Goal: Task Accomplishment & Management: Manage account settings

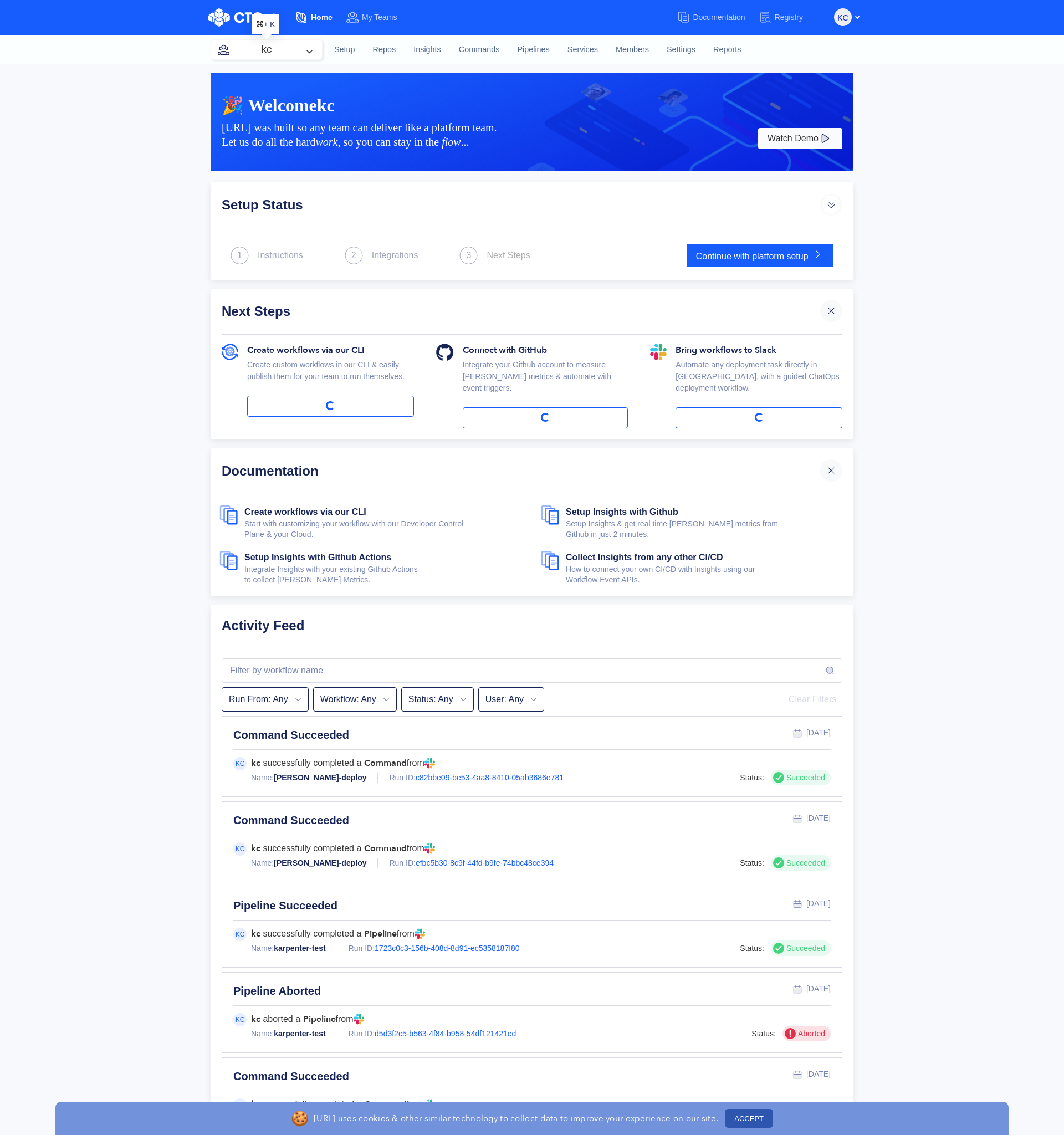
click at [284, 52] on button "kc" at bounding box center [267, 49] width 111 height 19
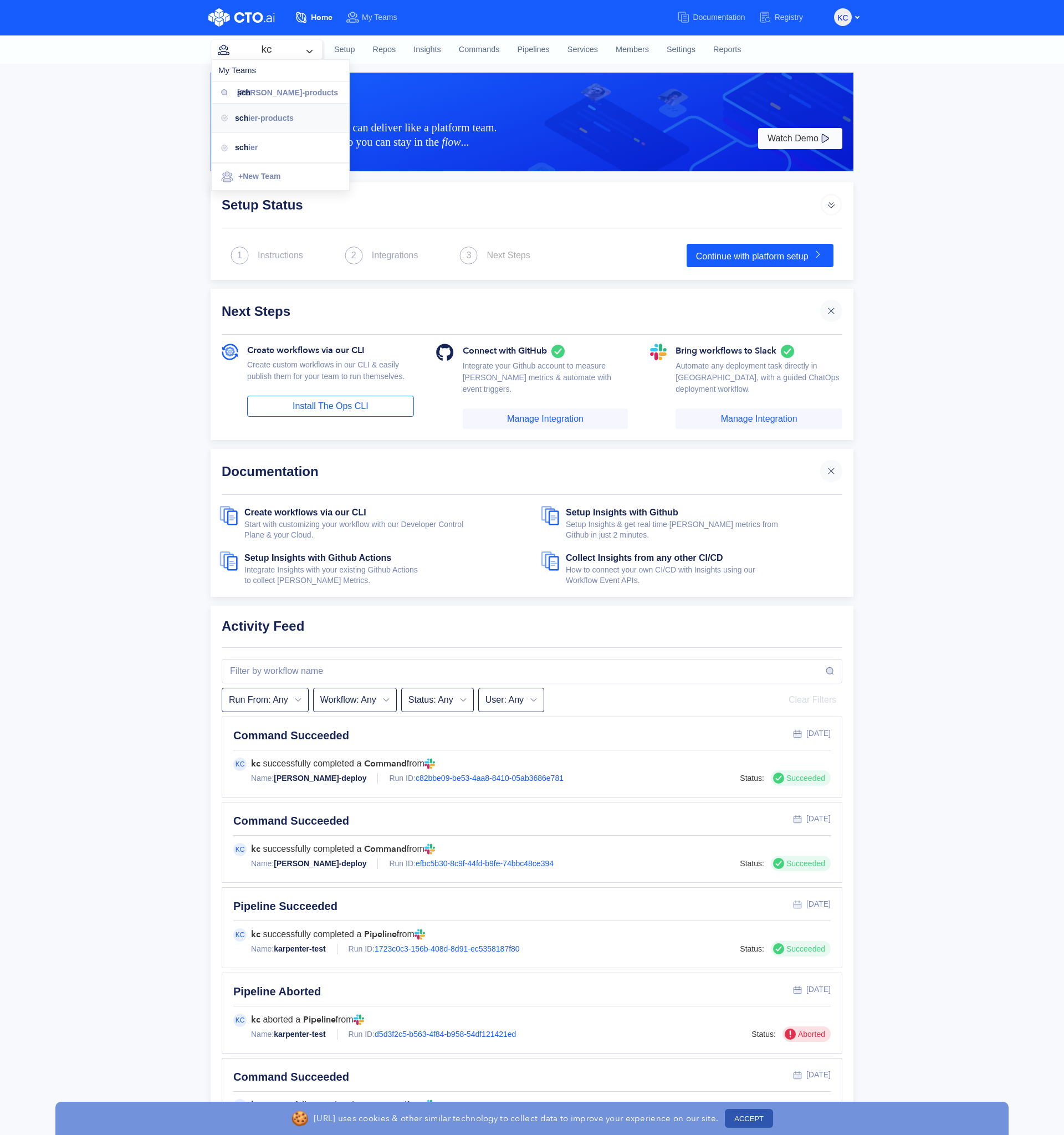
type input "sch"
click at [274, 113] on span "ier-products" at bounding box center [271, 118] width 46 height 8
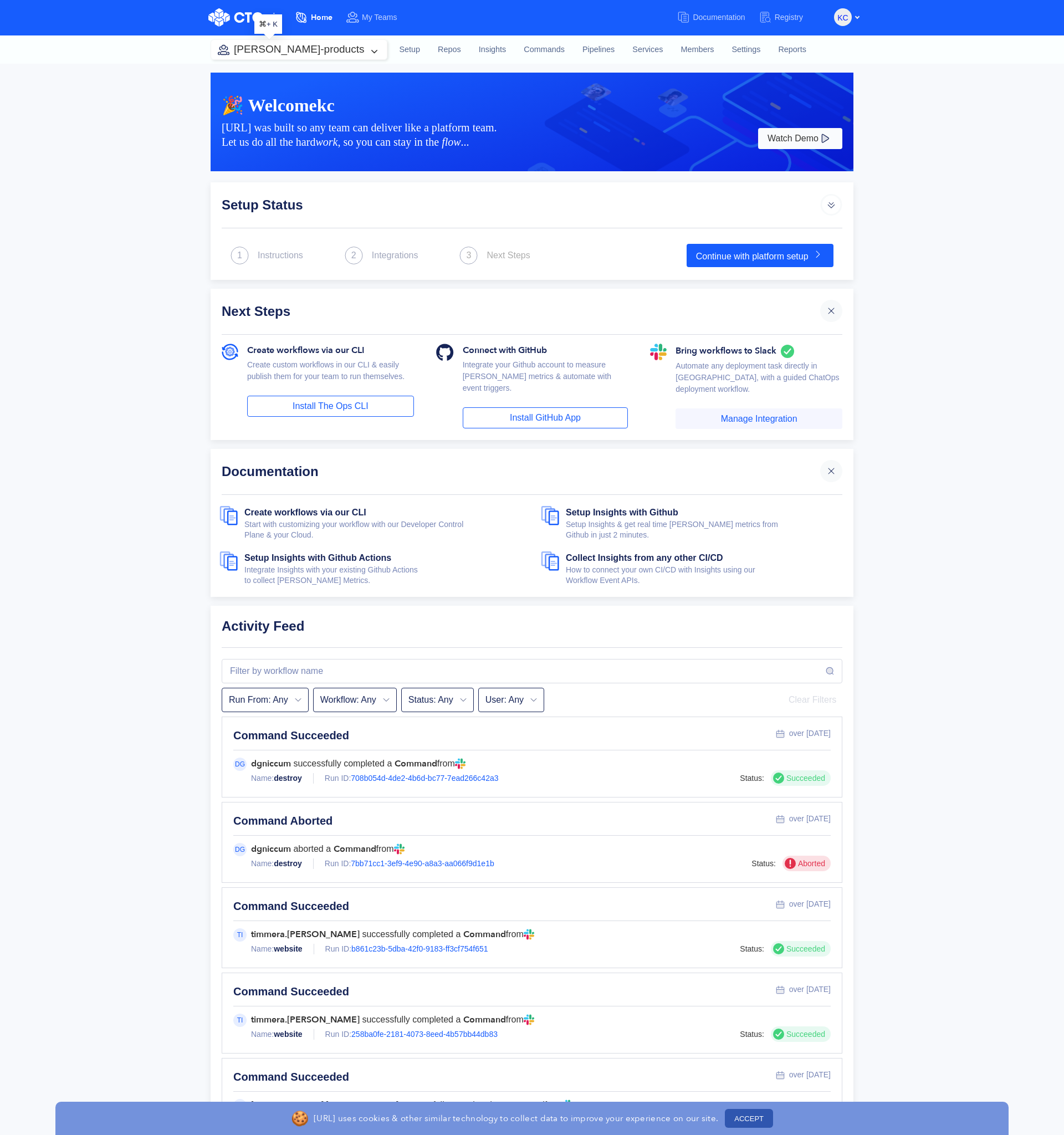
click at [296, 57] on button "[PERSON_NAME]-products" at bounding box center [300, 49] width 176 height 19
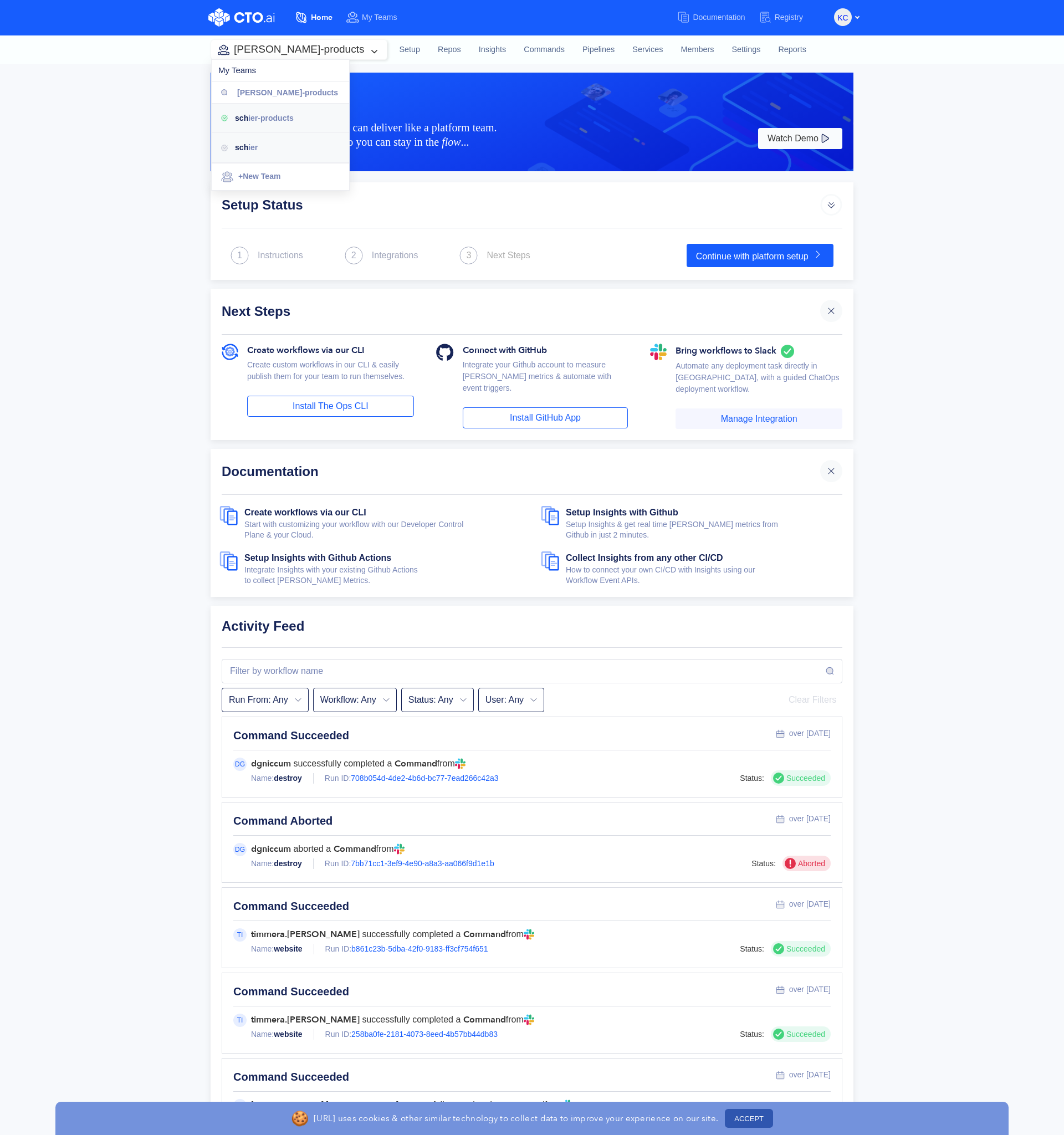
click at [256, 141] on div "sch ier" at bounding box center [288, 147] width 105 height 12
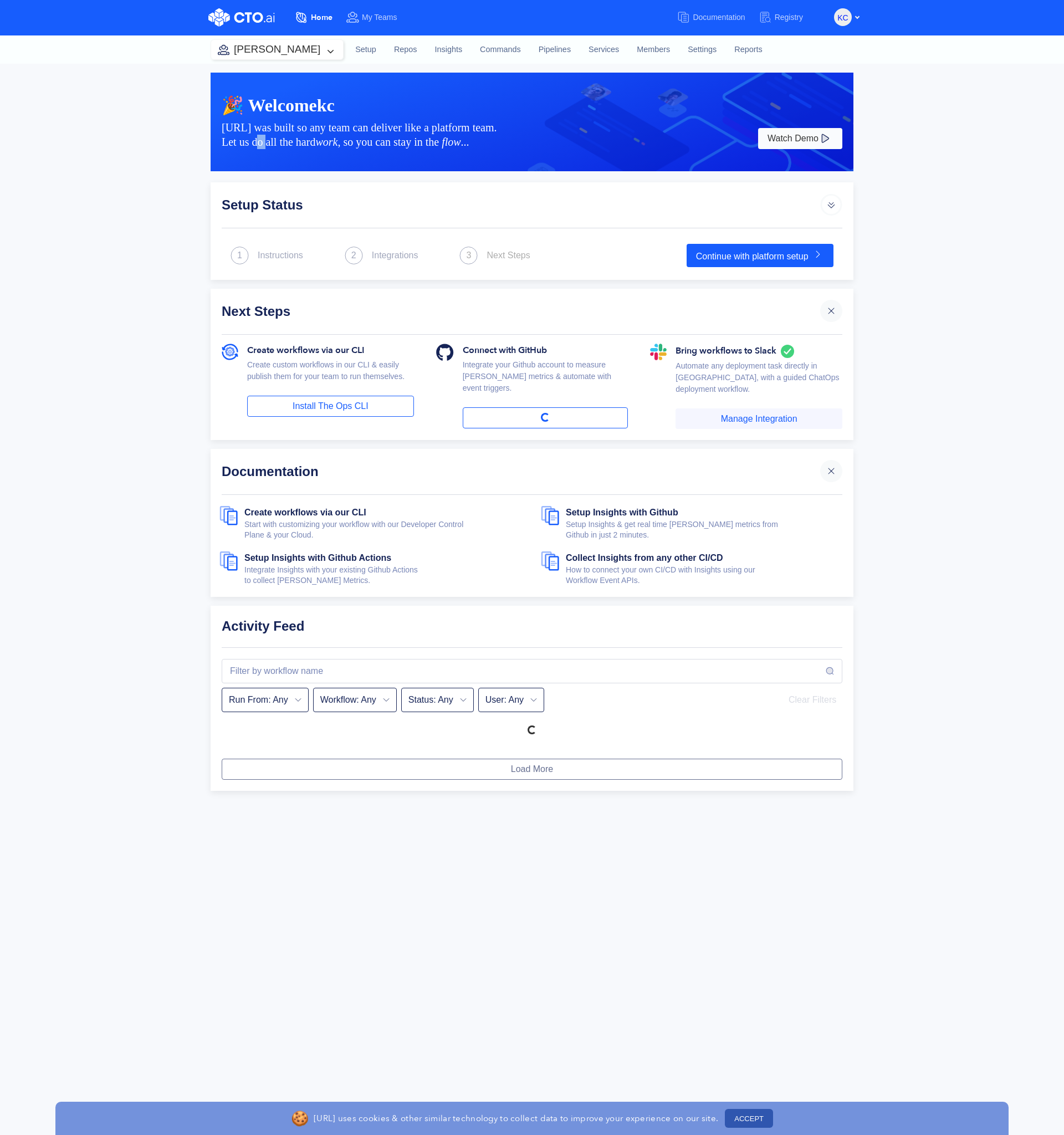
click at [256, 141] on div "[URL] was built so any team can deliver like a platform team. Let us do all the…" at bounding box center [488, 135] width 534 height 29
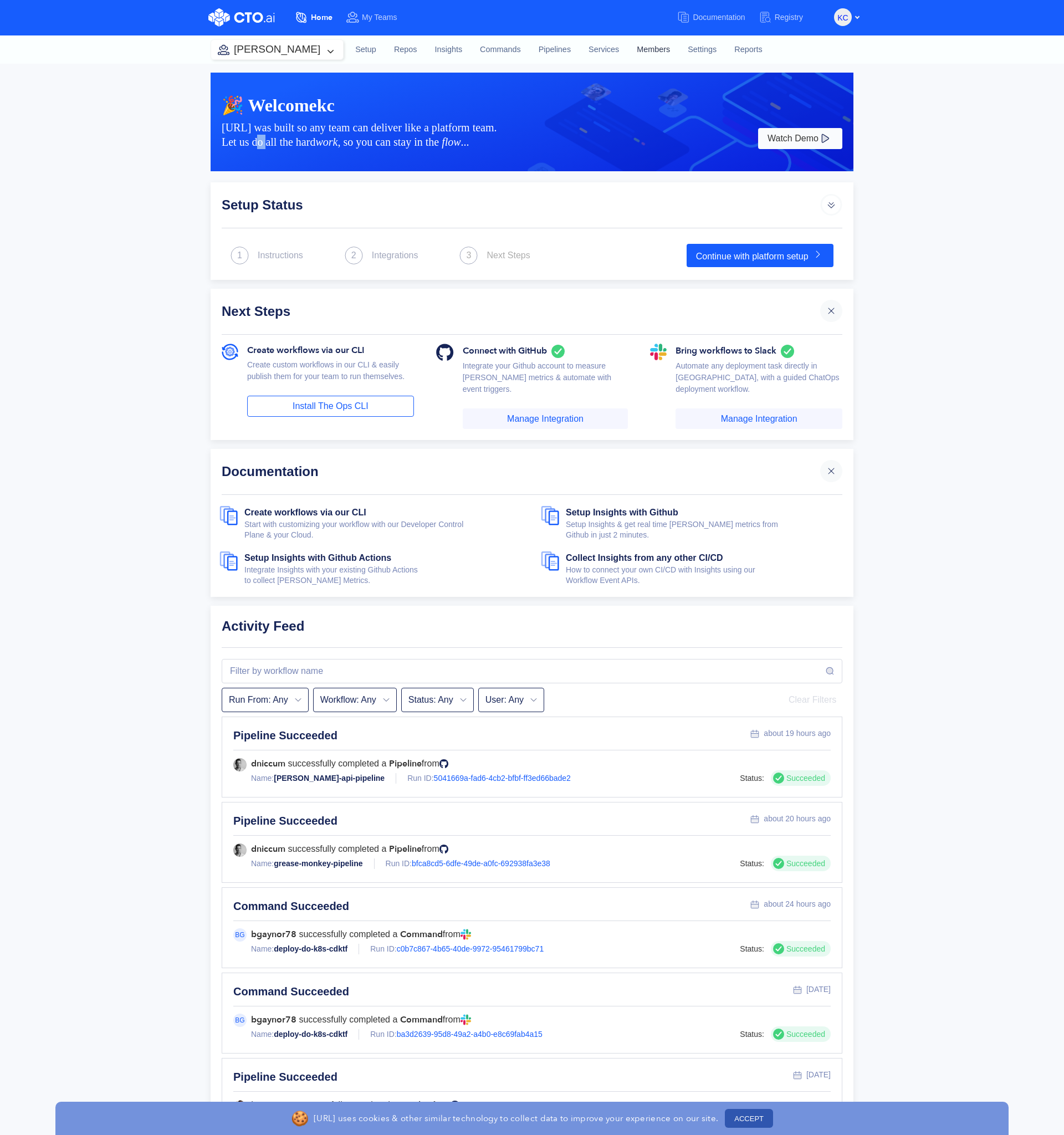
click at [638, 48] on link "Members" at bounding box center [653, 49] width 51 height 30
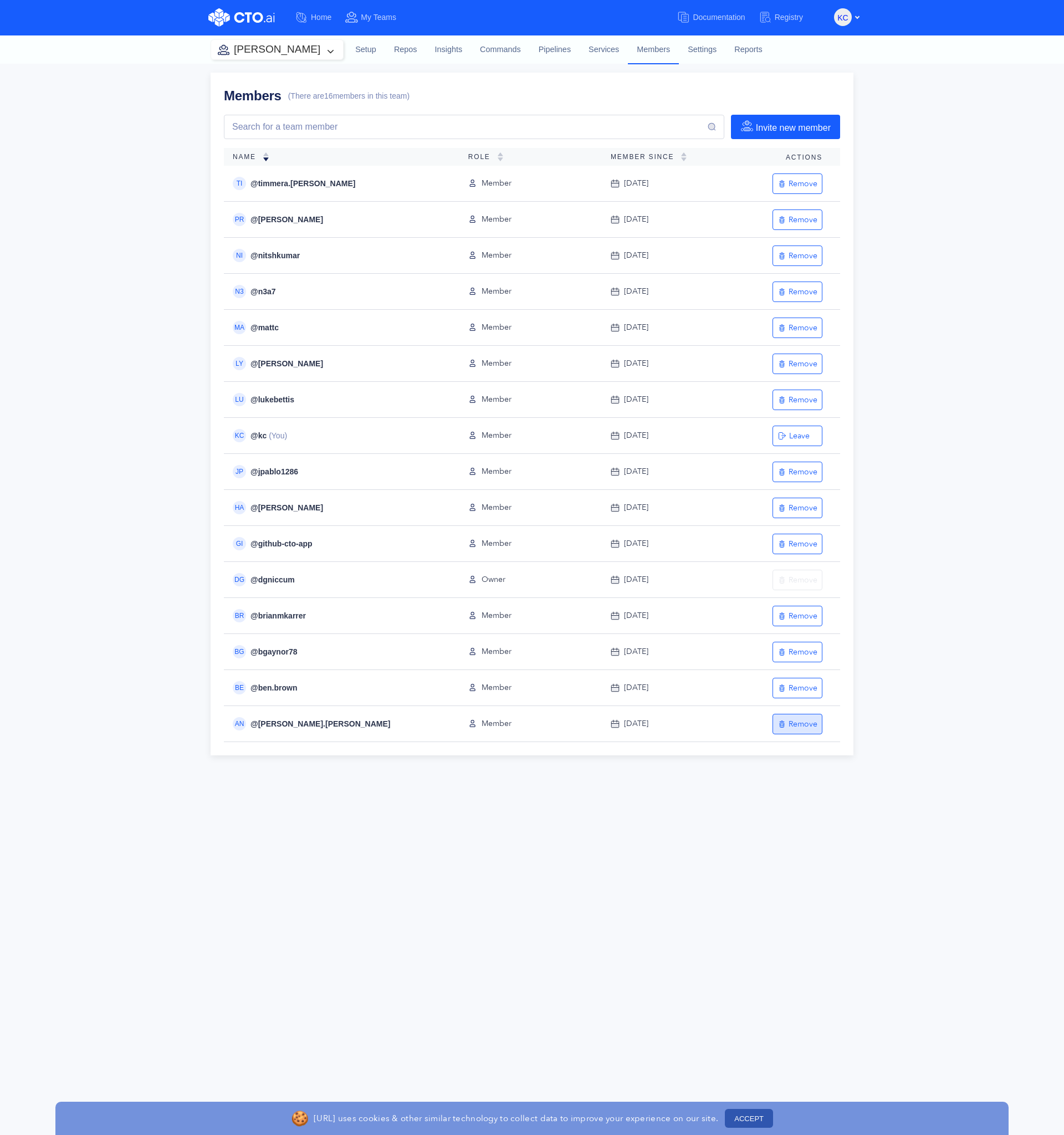
click at [812, 719] on div "Remove" at bounding box center [797, 724] width 40 height 10
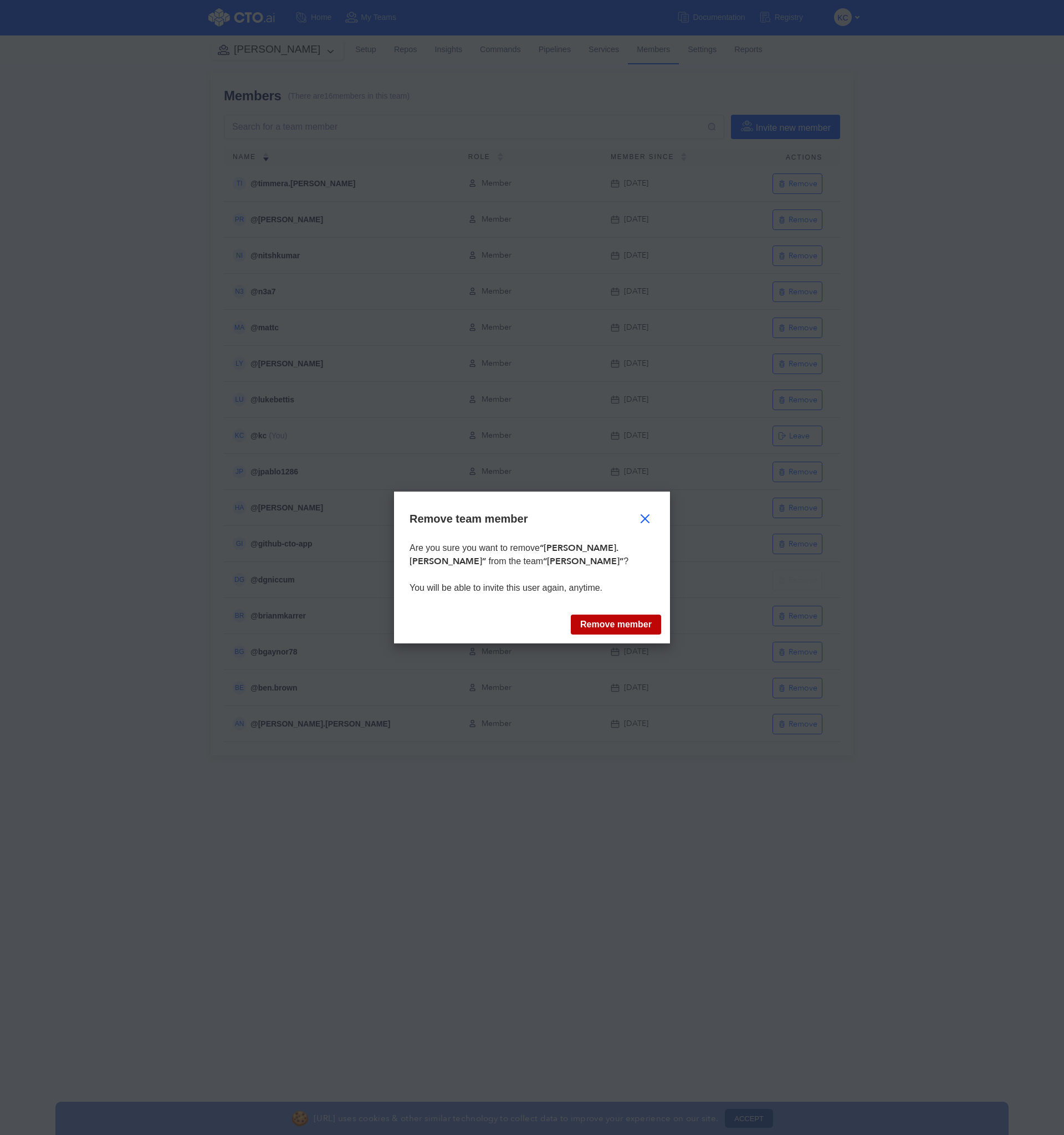
click at [608, 630] on button "Remove member" at bounding box center [616, 625] width 91 height 20
click at [608, 624] on button "Remove member" at bounding box center [616, 625] width 91 height 20
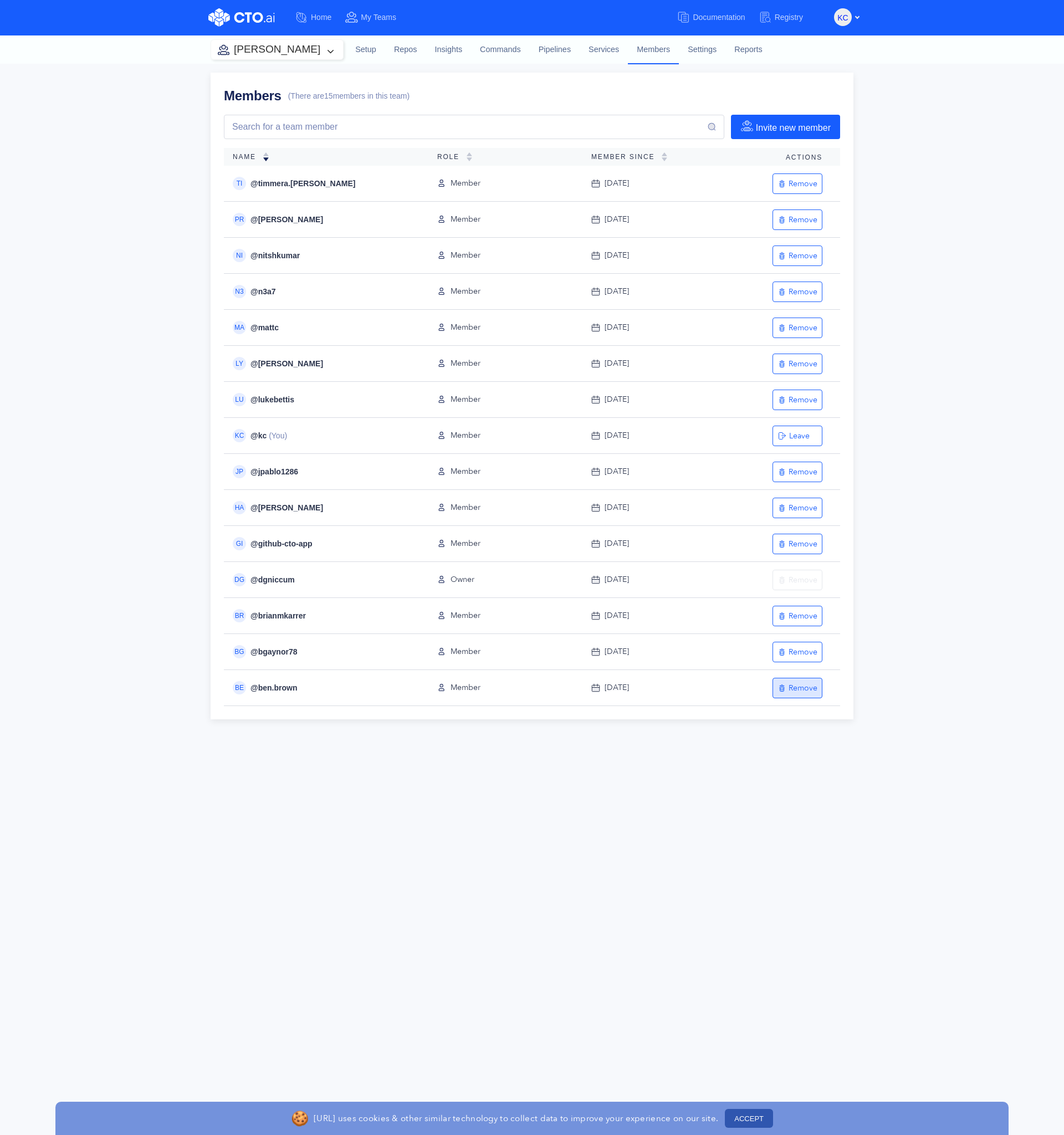
click at [799, 686] on div "Remove" at bounding box center [797, 688] width 40 height 10
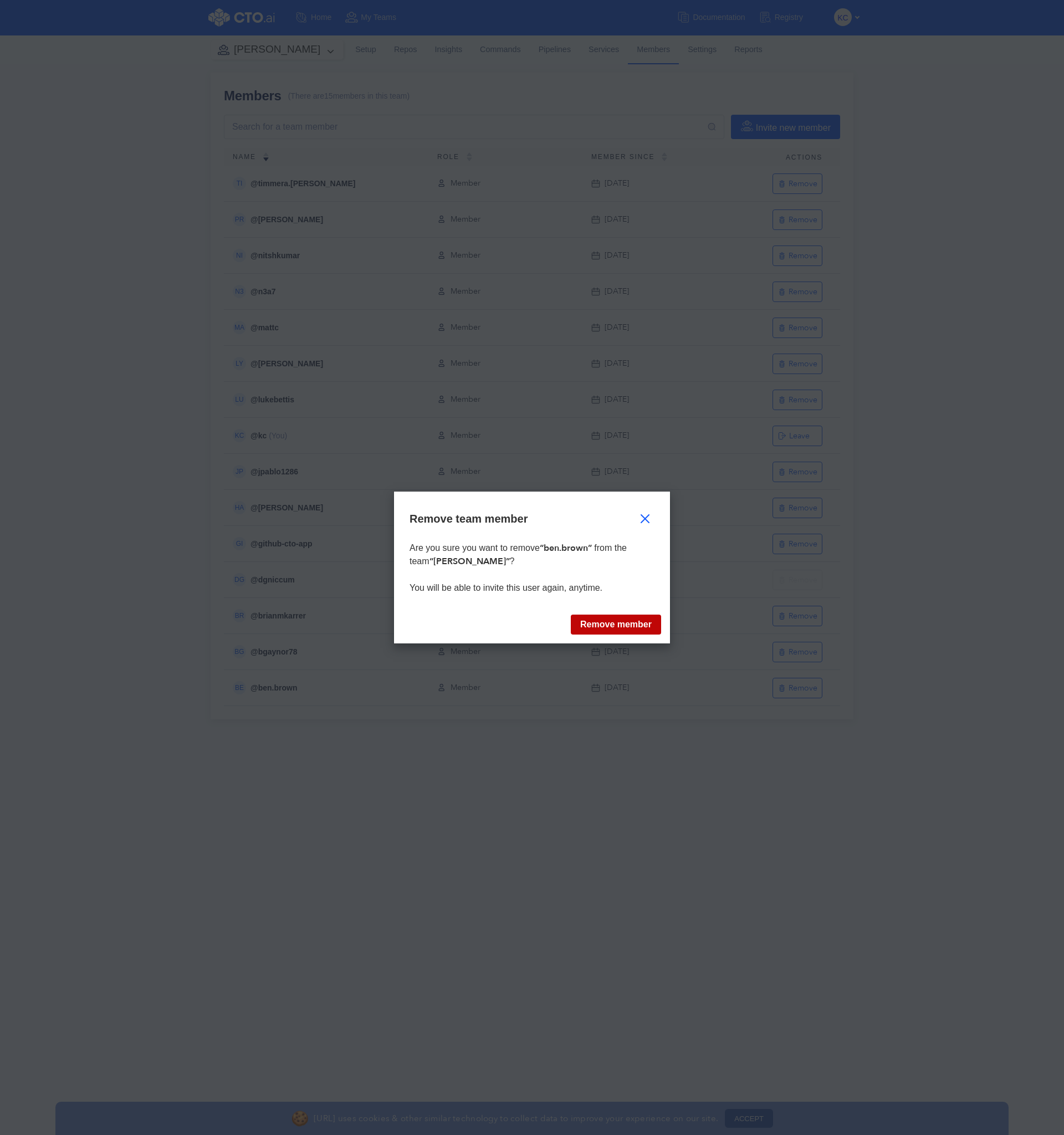
click at [590, 620] on button "Remove member" at bounding box center [616, 625] width 91 height 20
click at [598, 623] on button "Remove member" at bounding box center [616, 625] width 91 height 20
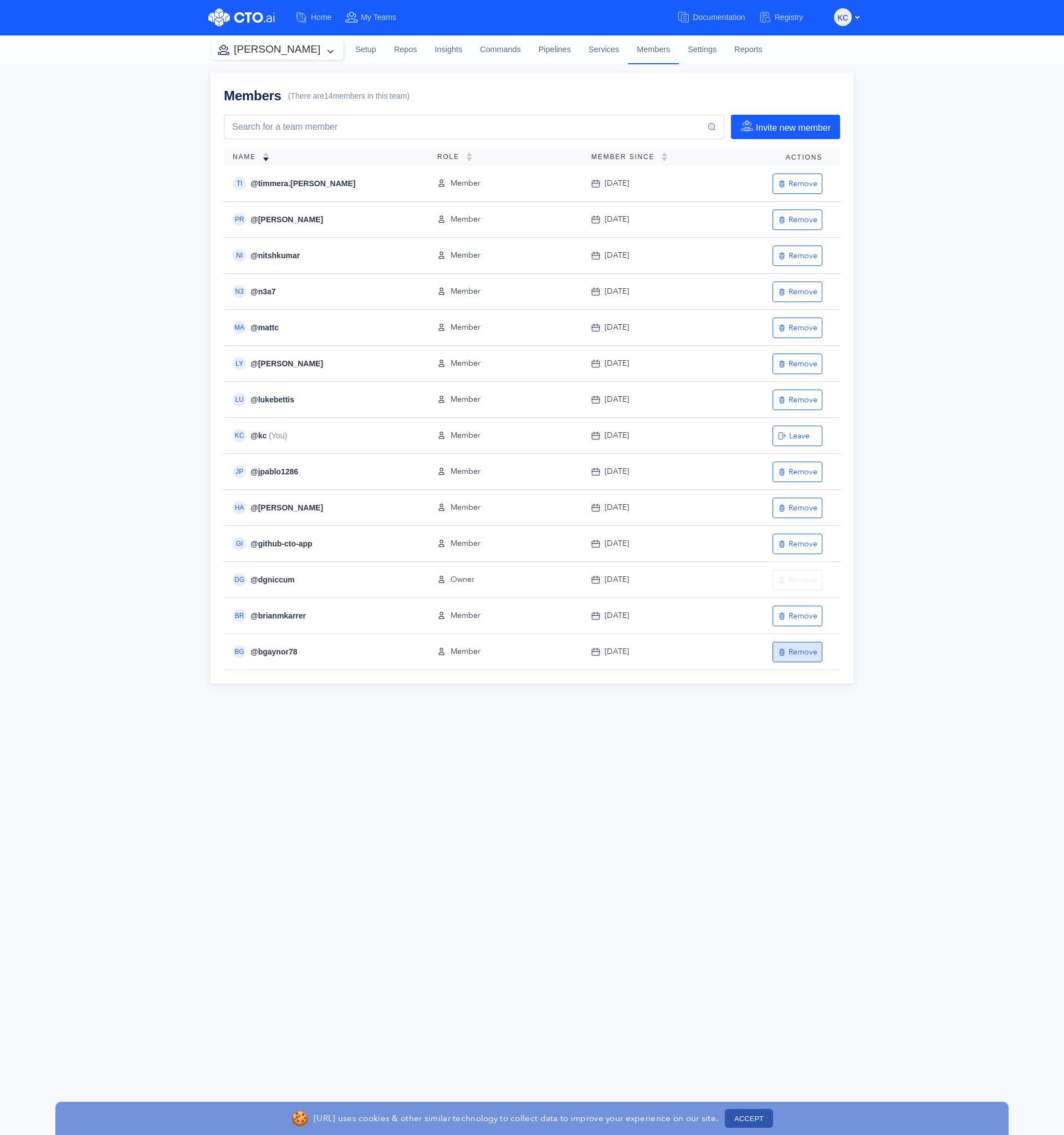
click at [809, 653] on div "Remove" at bounding box center [797, 652] width 40 height 10
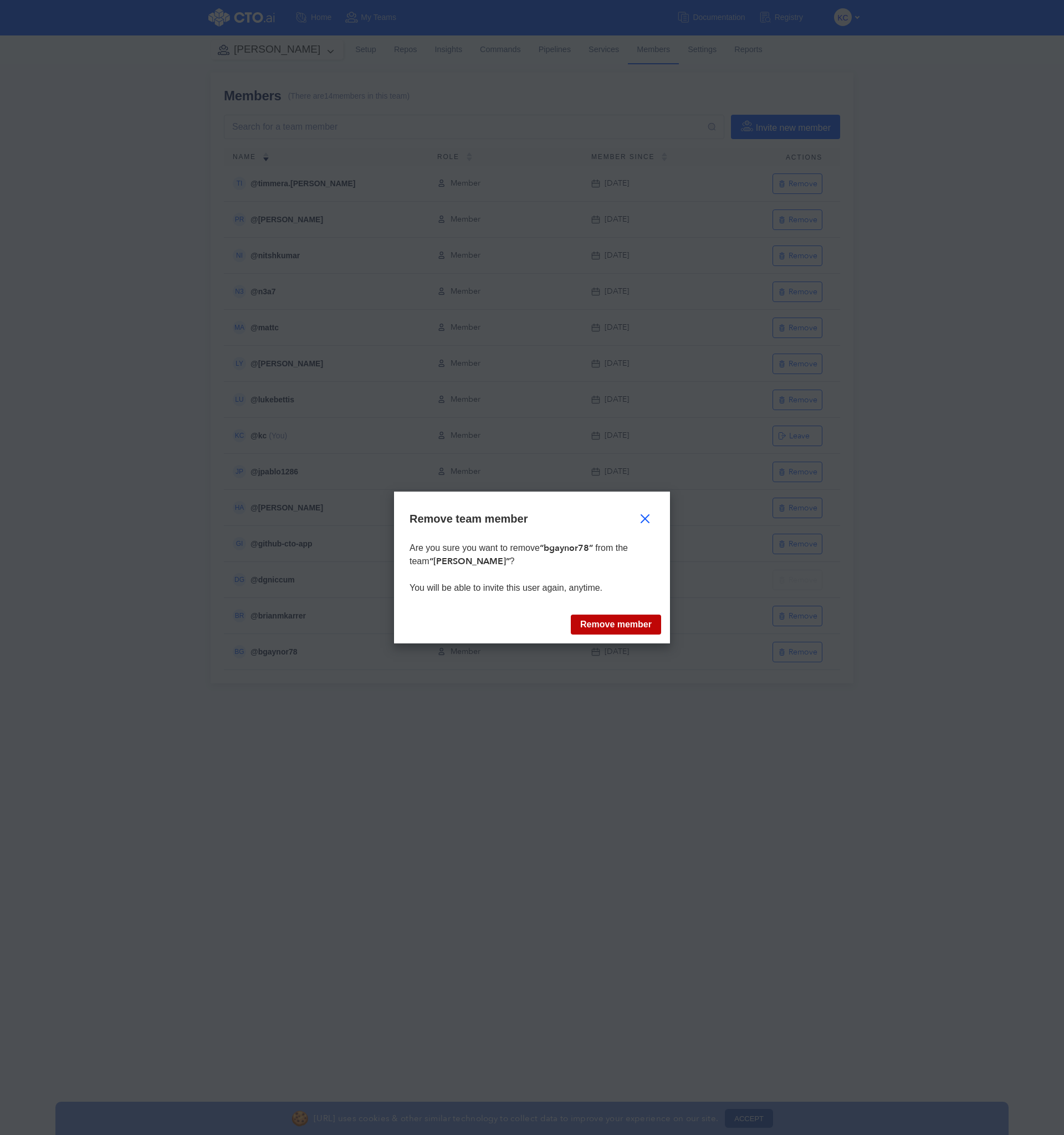
click at [627, 628] on button "Remove member" at bounding box center [616, 625] width 91 height 20
click at [628, 629] on button "Remove member" at bounding box center [616, 625] width 91 height 20
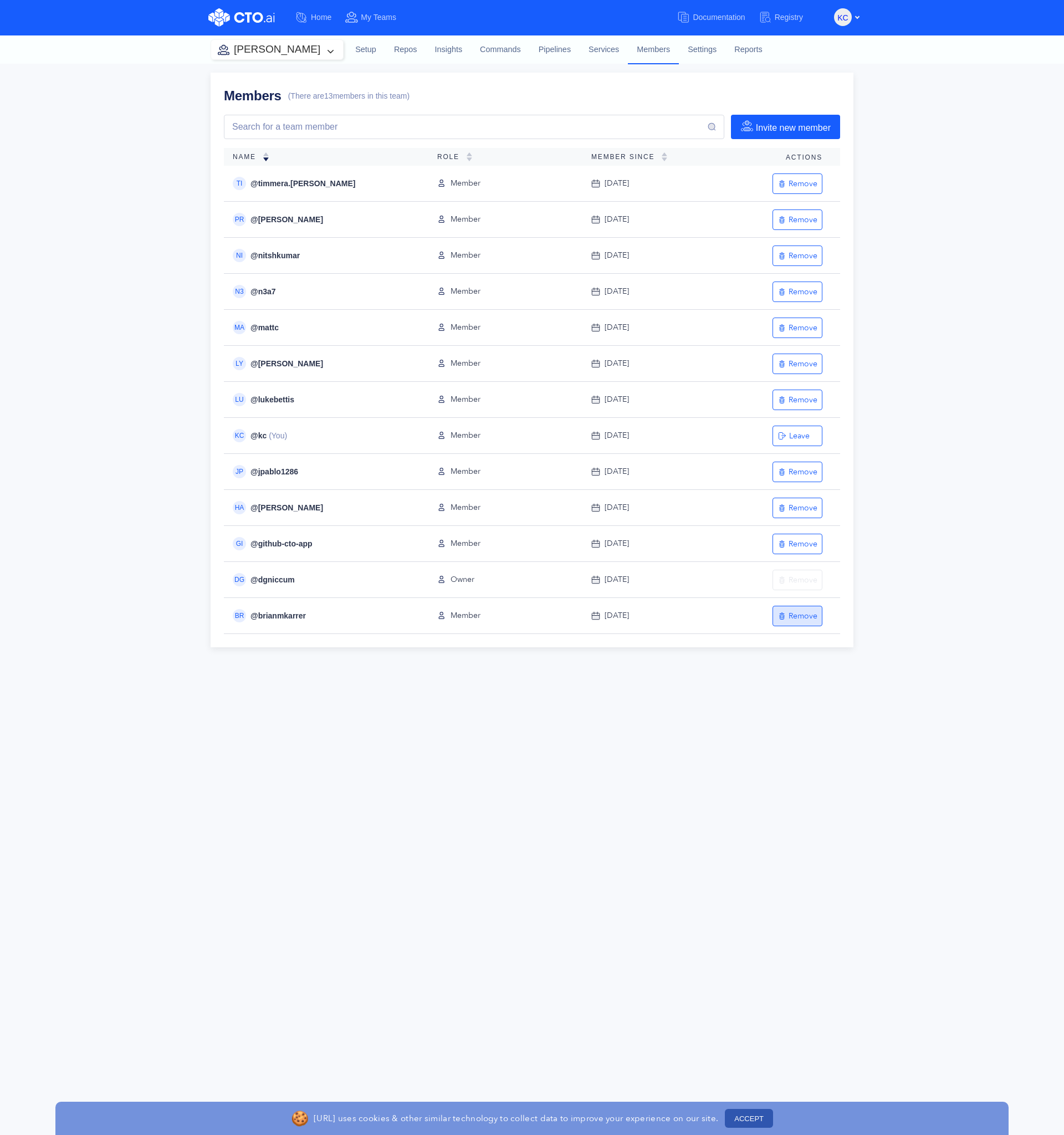
click at [796, 620] on div "Remove" at bounding box center [797, 616] width 40 height 10
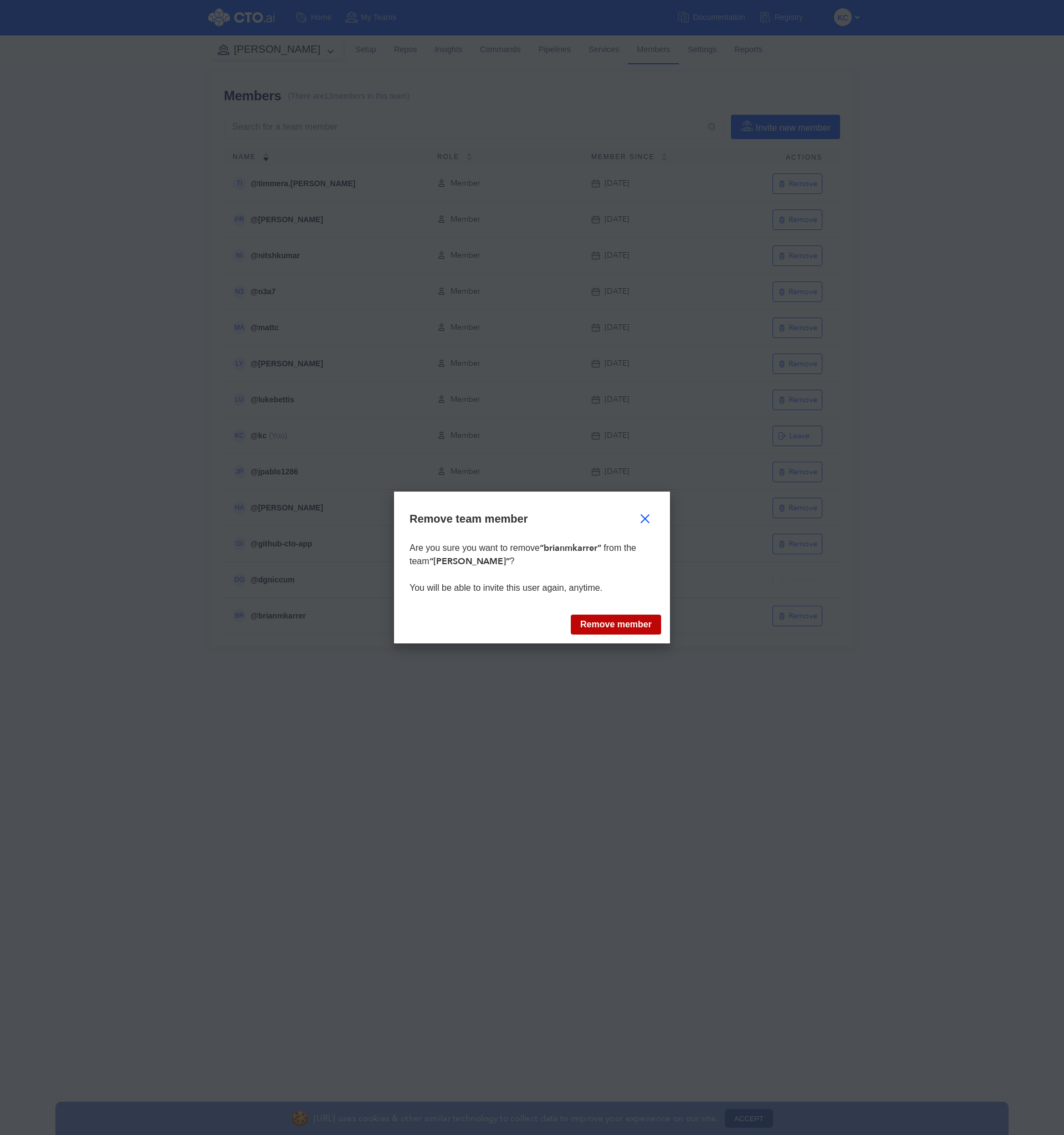
click at [632, 625] on button "Remove member" at bounding box center [616, 625] width 91 height 20
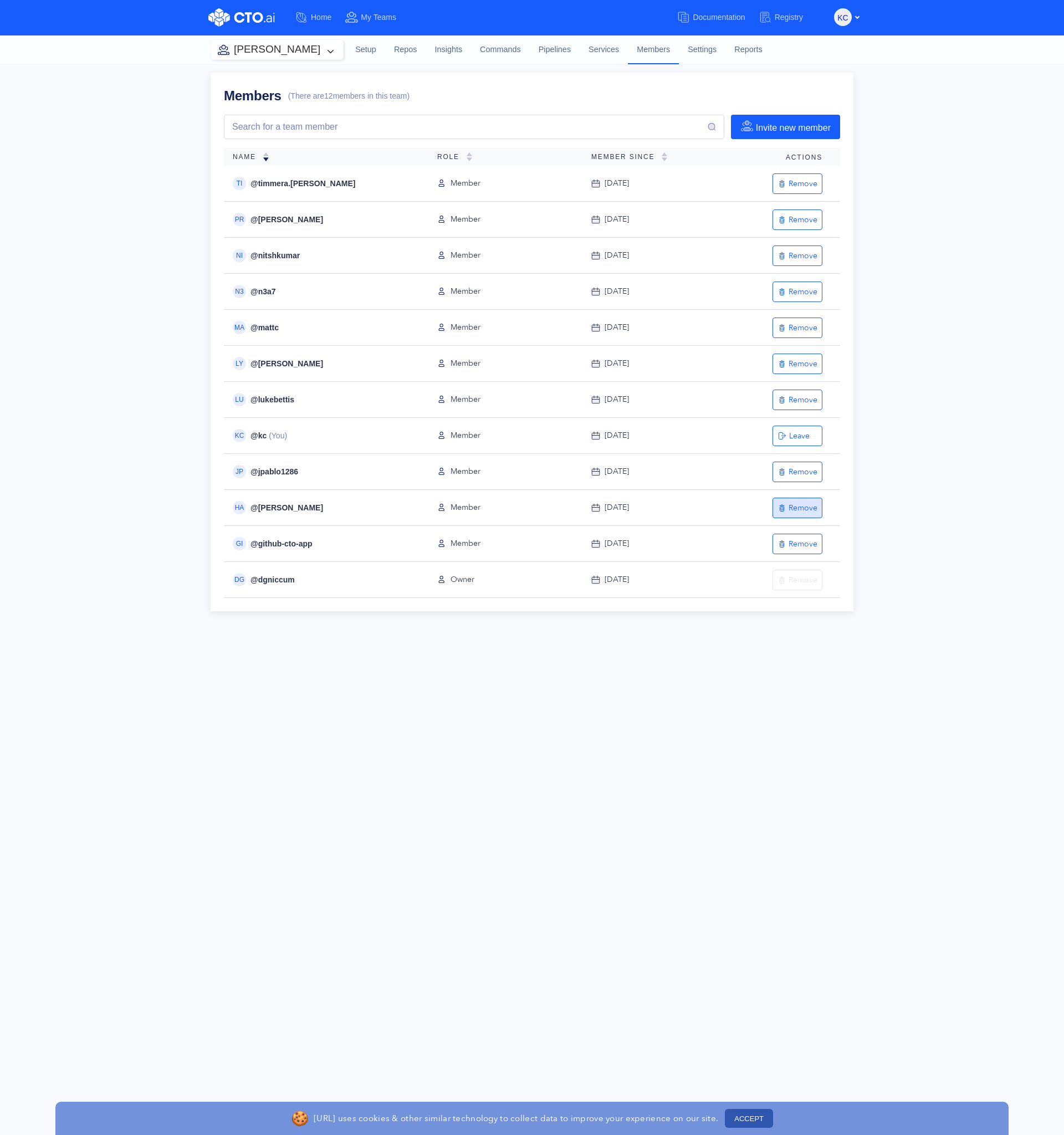
click at [790, 500] on button "Remove" at bounding box center [797, 508] width 50 height 20
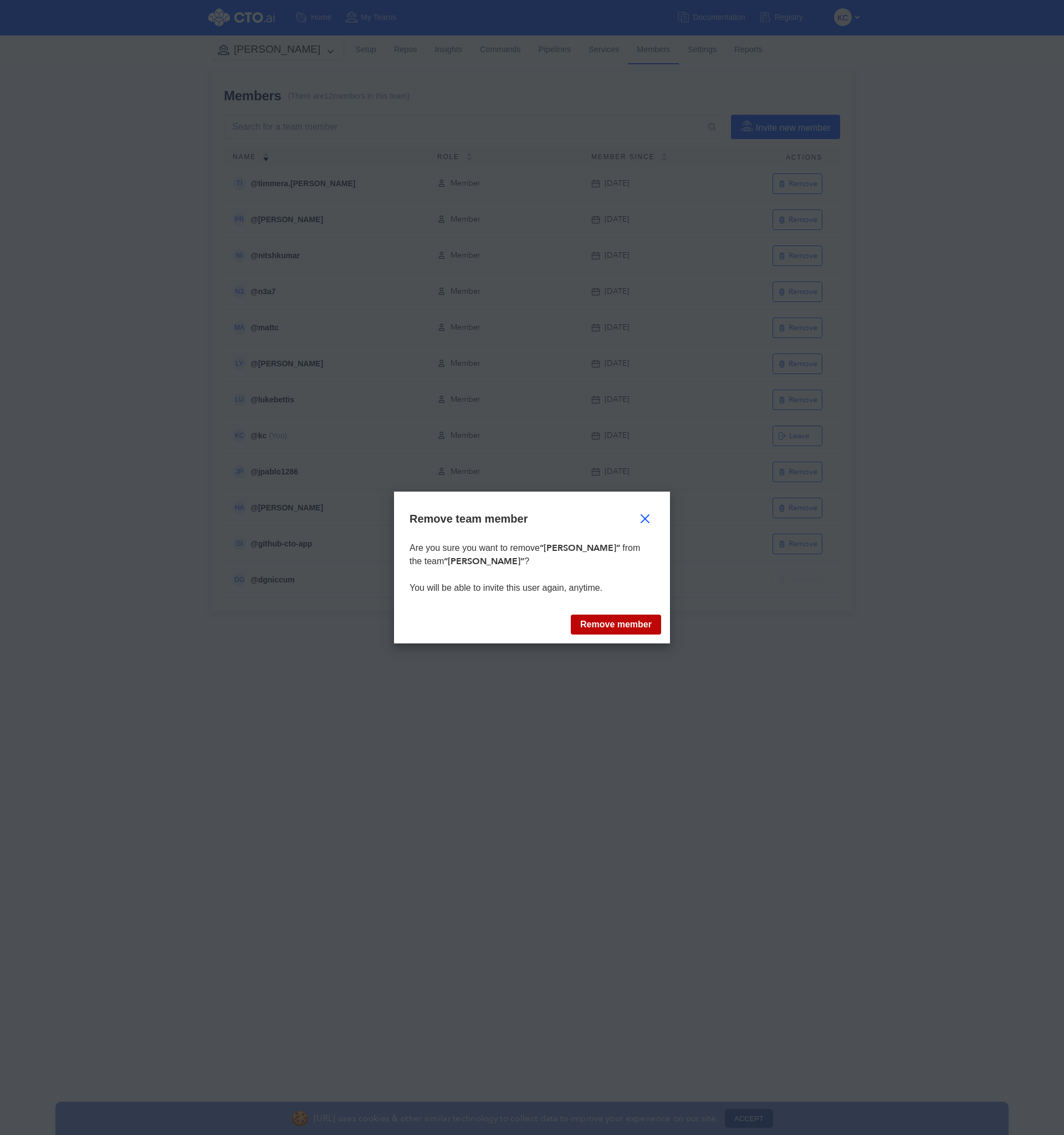
click at [627, 625] on button "Remove member" at bounding box center [616, 625] width 91 height 20
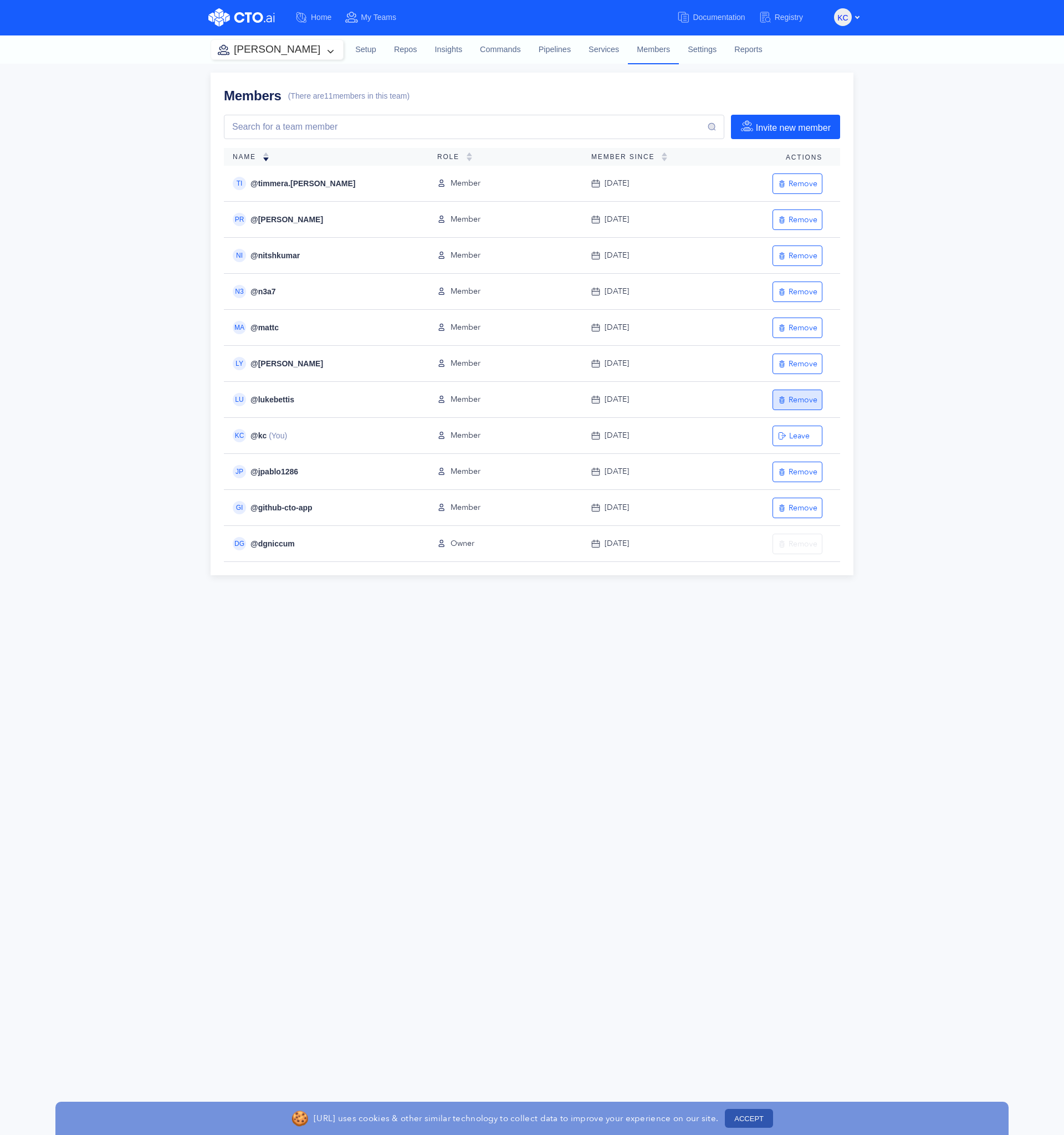
click at [808, 402] on div "Remove" at bounding box center [797, 399] width 40 height 10
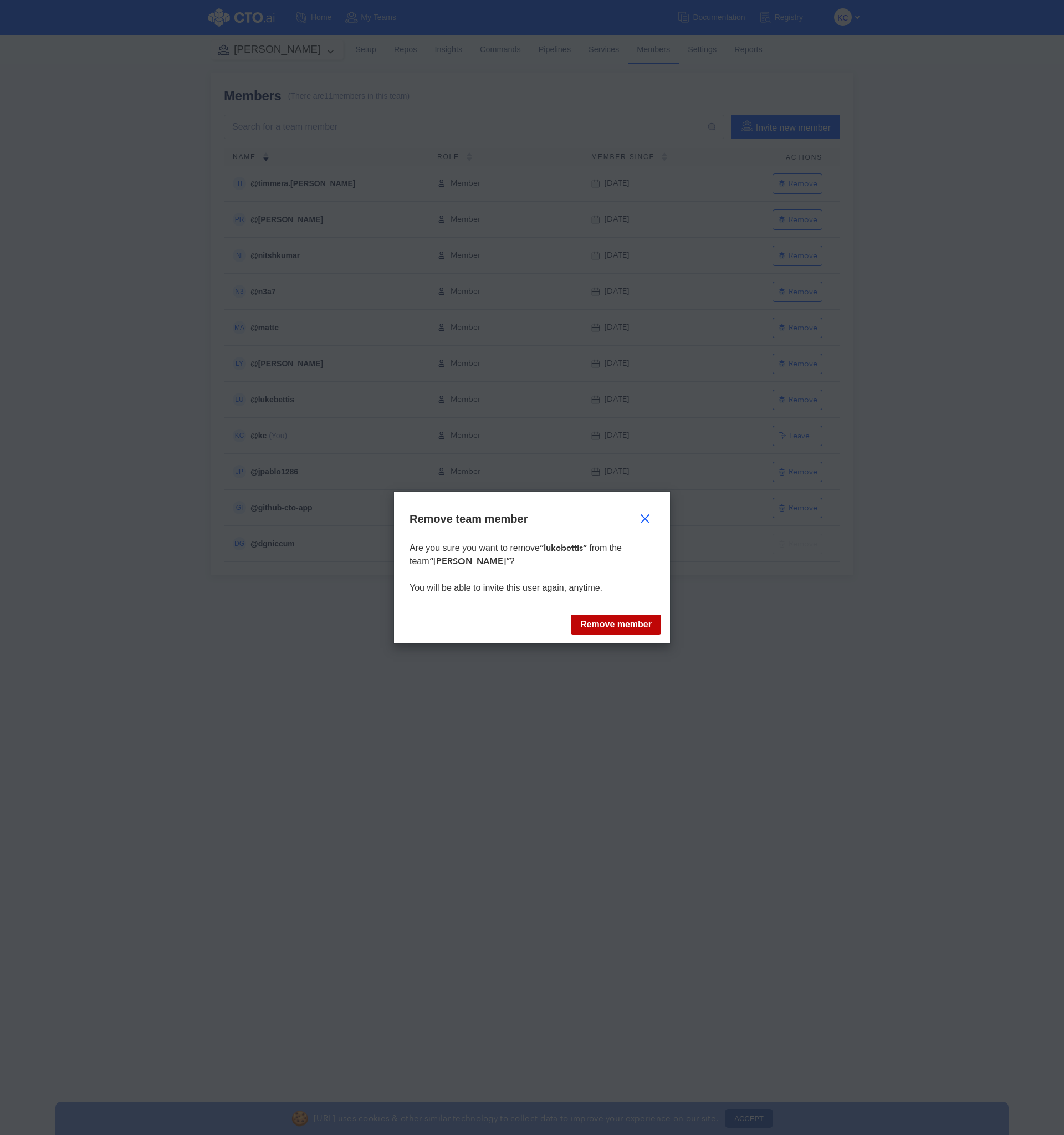
click at [615, 620] on button "Remove member" at bounding box center [616, 625] width 91 height 20
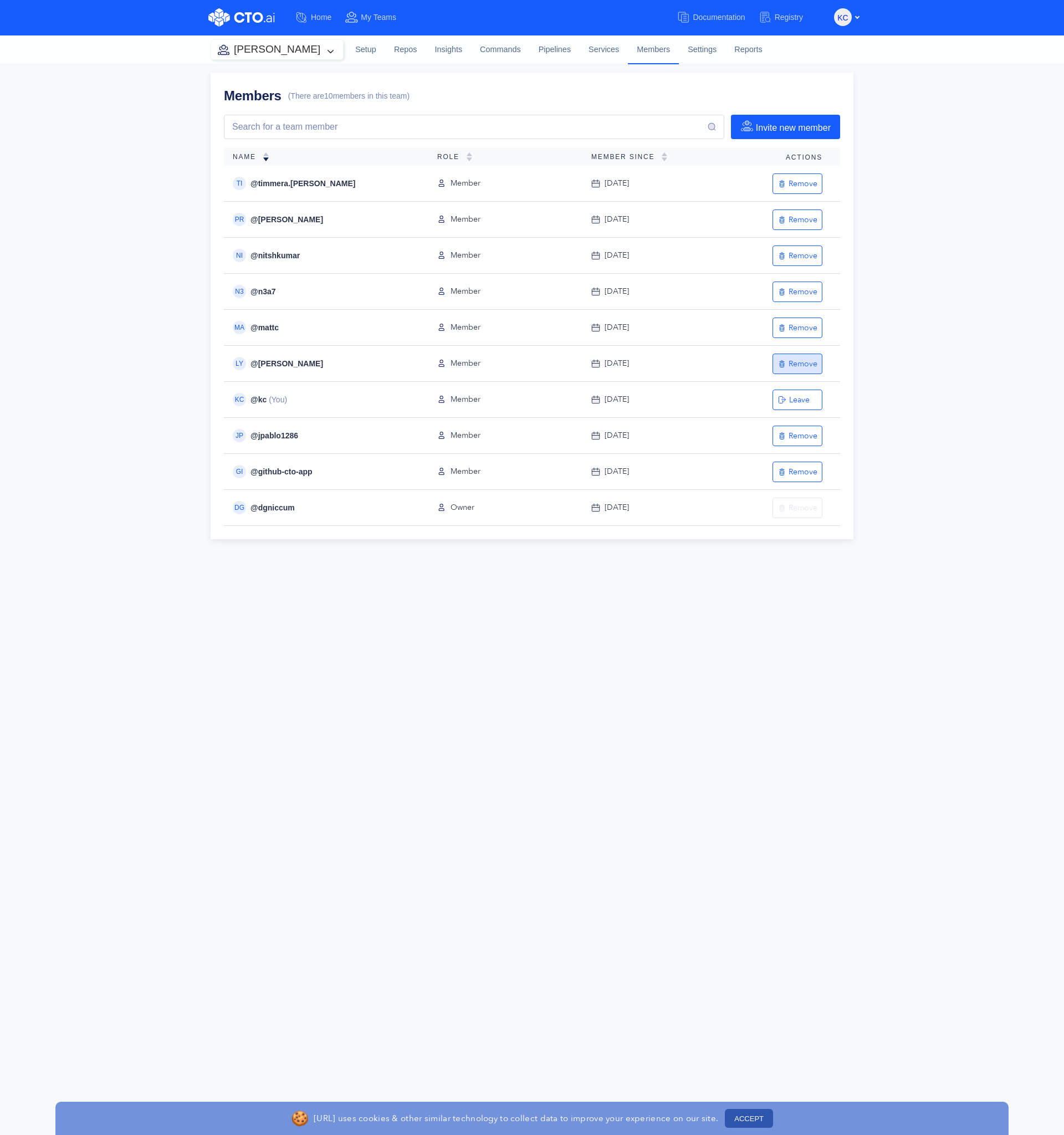
click at [803, 364] on div "Remove" at bounding box center [797, 364] width 40 height 10
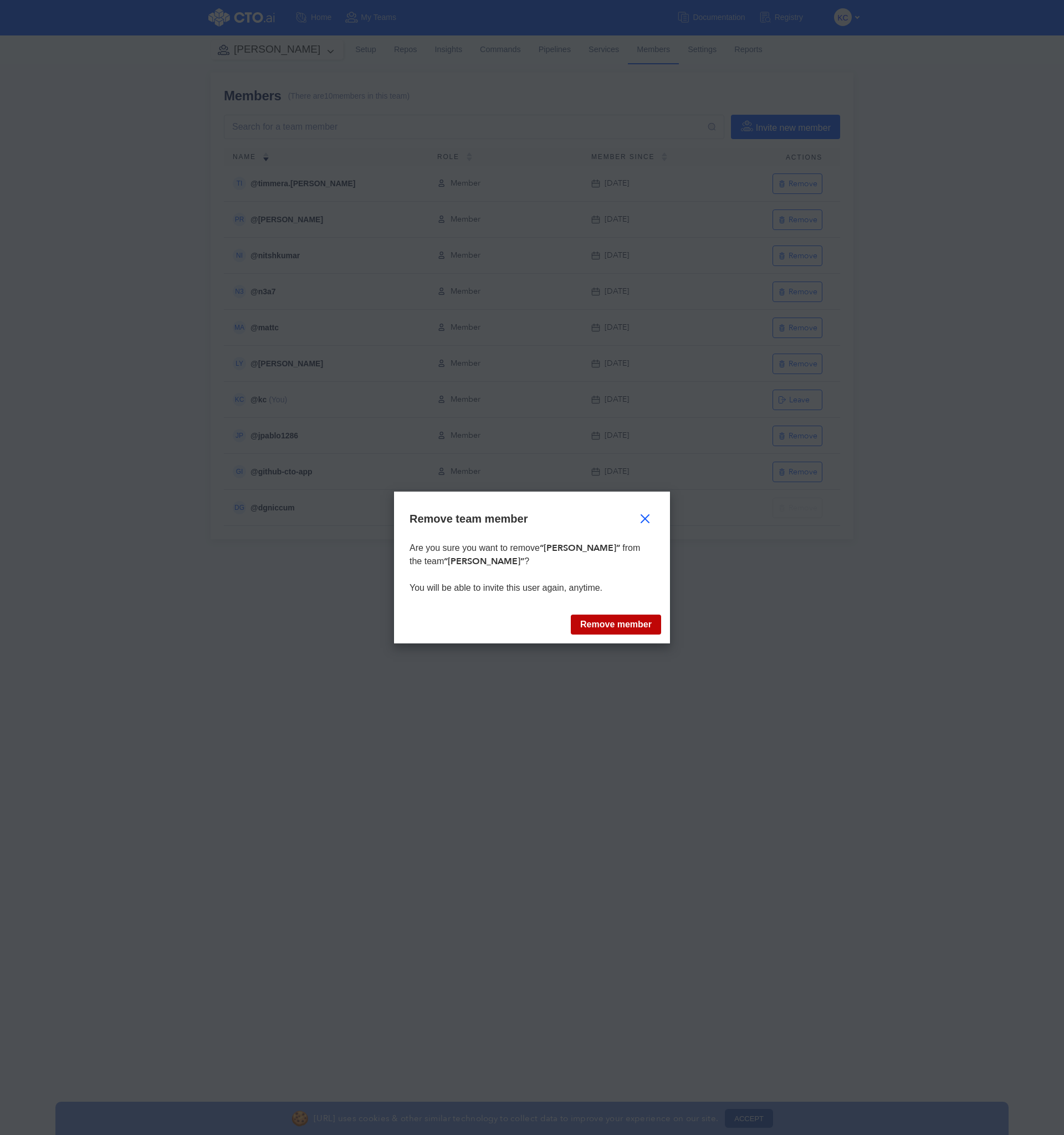
click at [626, 626] on button "Remove member" at bounding box center [616, 625] width 91 height 20
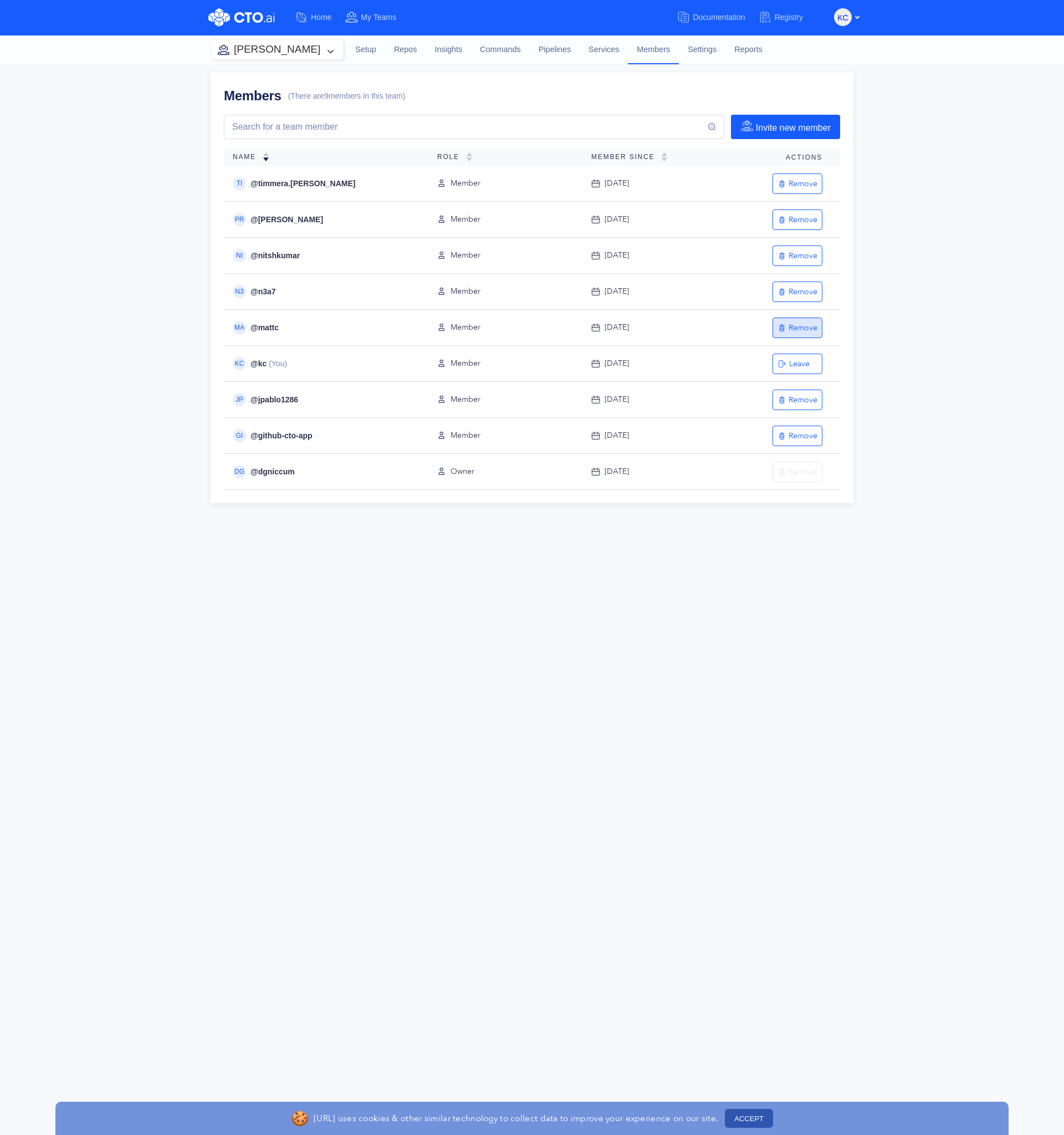
click at [786, 324] on div "Remove" at bounding box center [797, 328] width 40 height 10
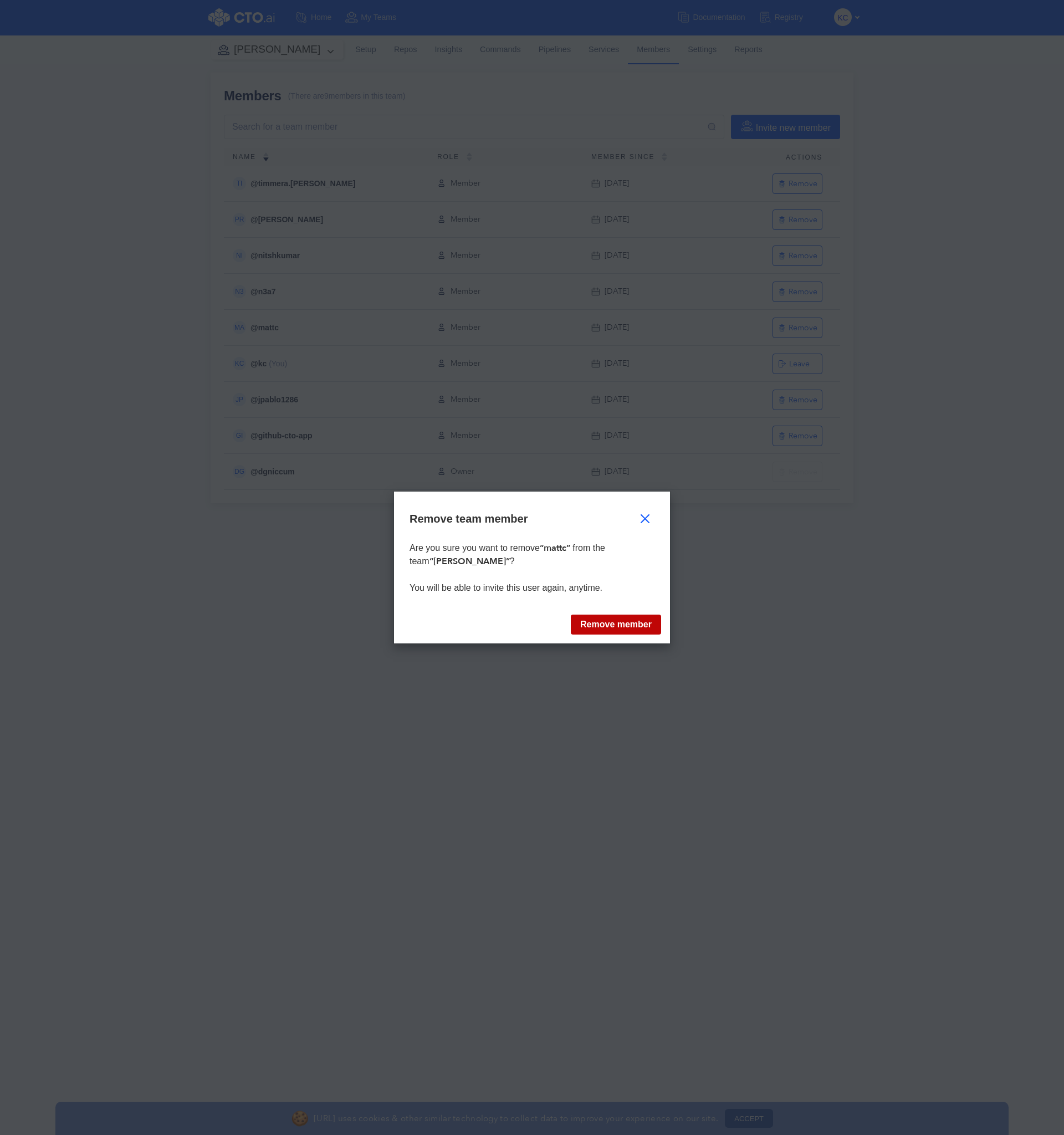
click at [595, 621] on button "Remove member" at bounding box center [616, 625] width 91 height 20
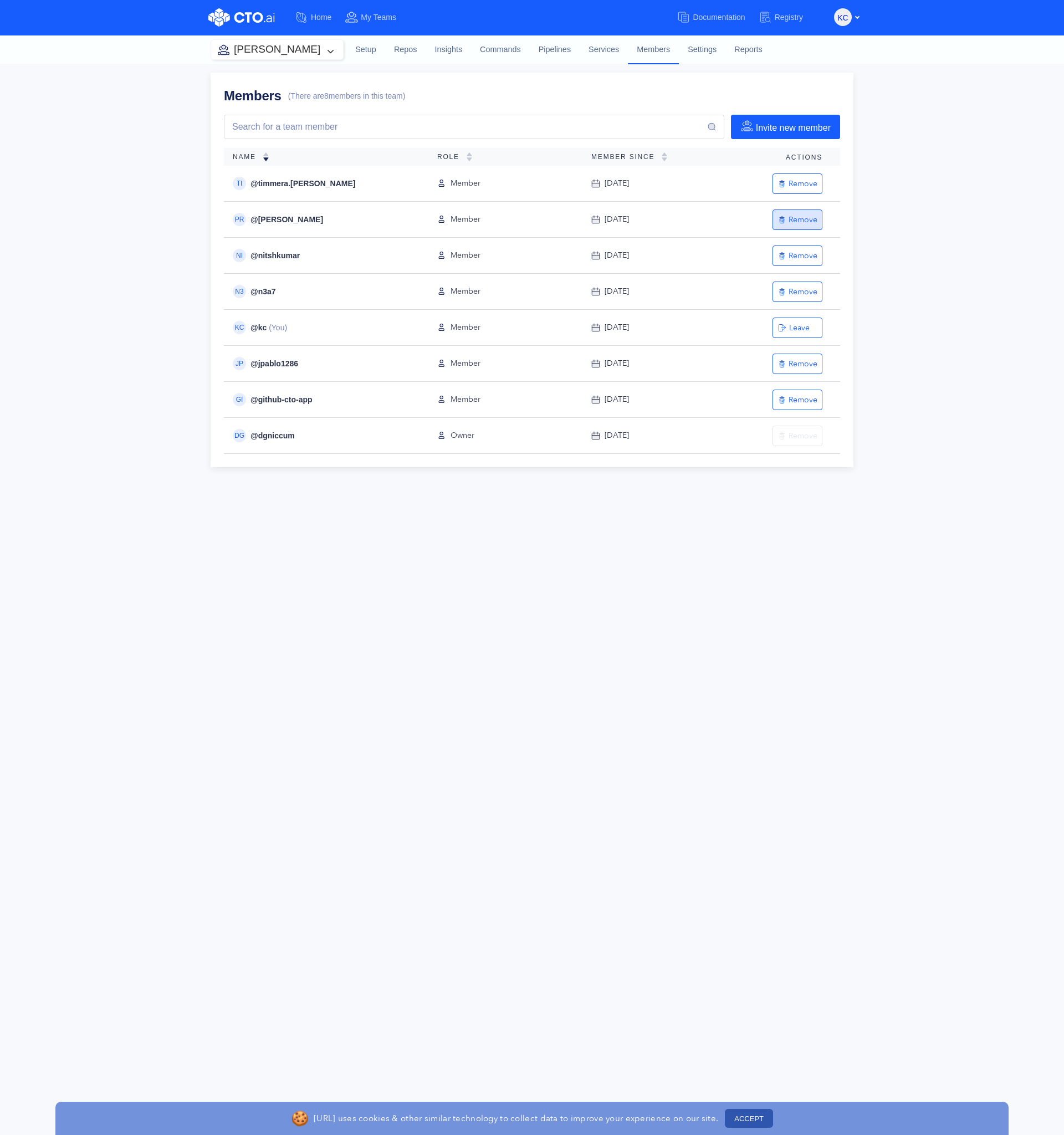
click at [808, 214] on div "Remove" at bounding box center [797, 219] width 40 height 10
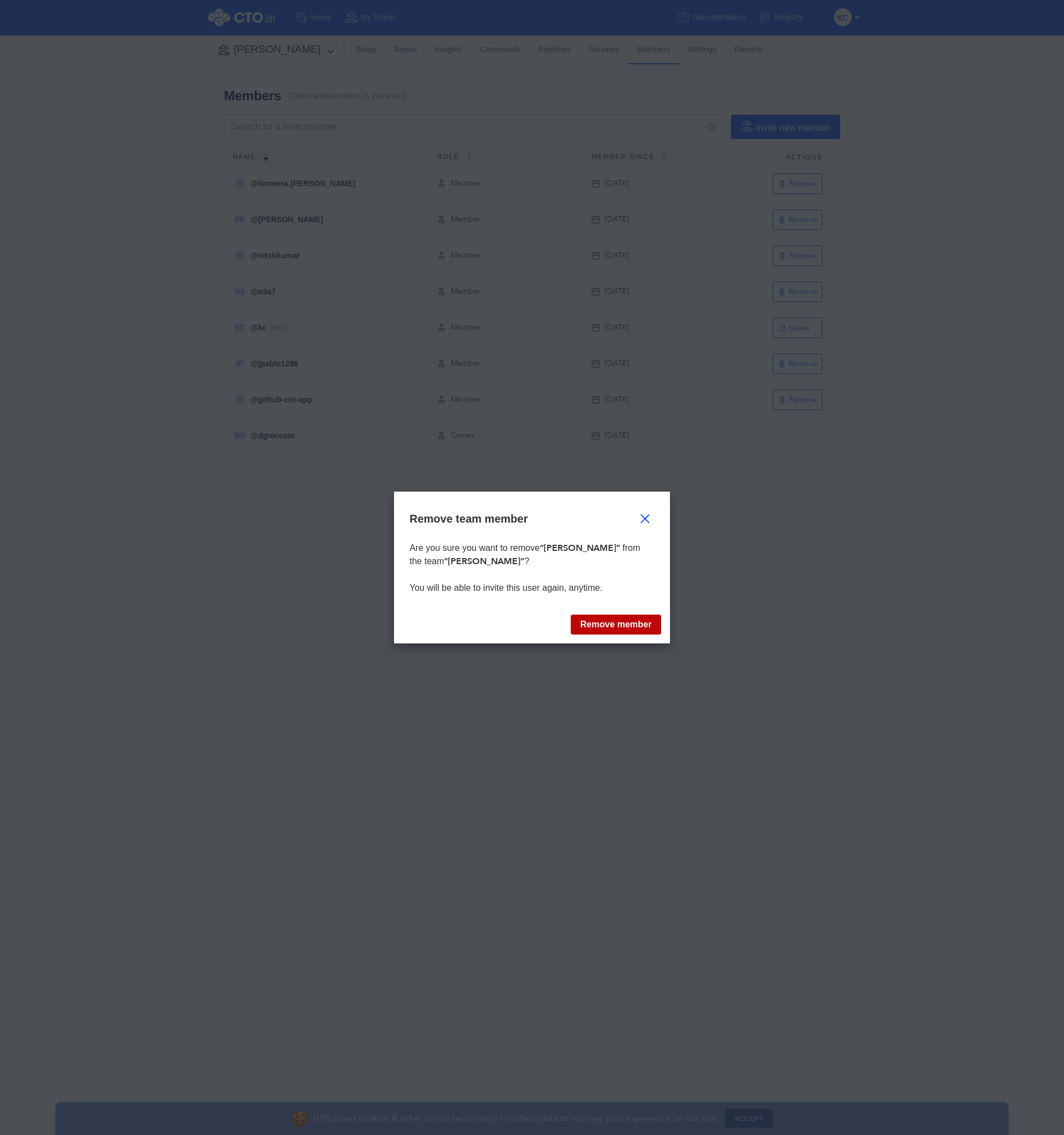
click at [614, 626] on button "Remove member" at bounding box center [616, 625] width 91 height 20
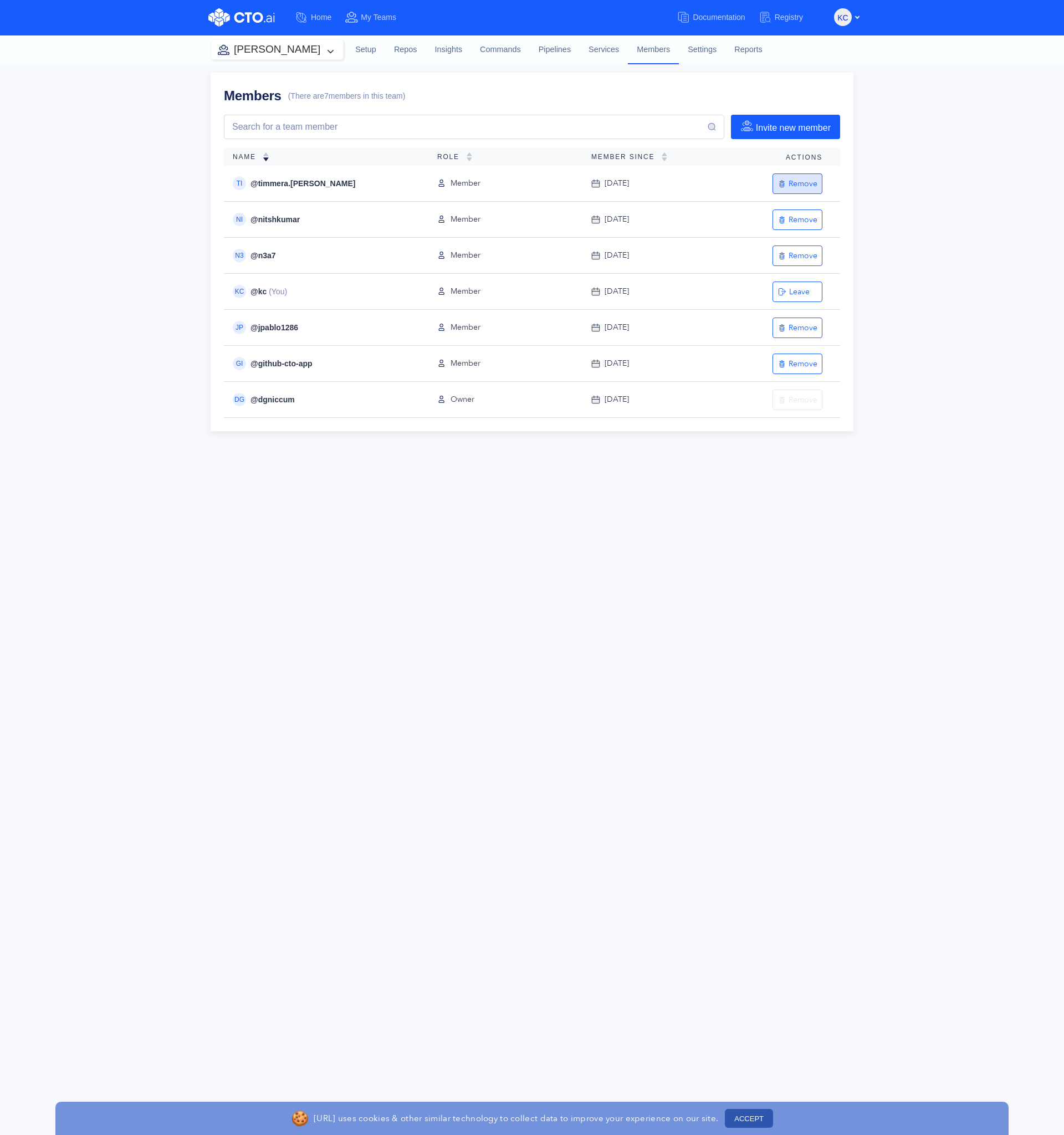
click at [806, 181] on div "Remove" at bounding box center [797, 184] width 40 height 10
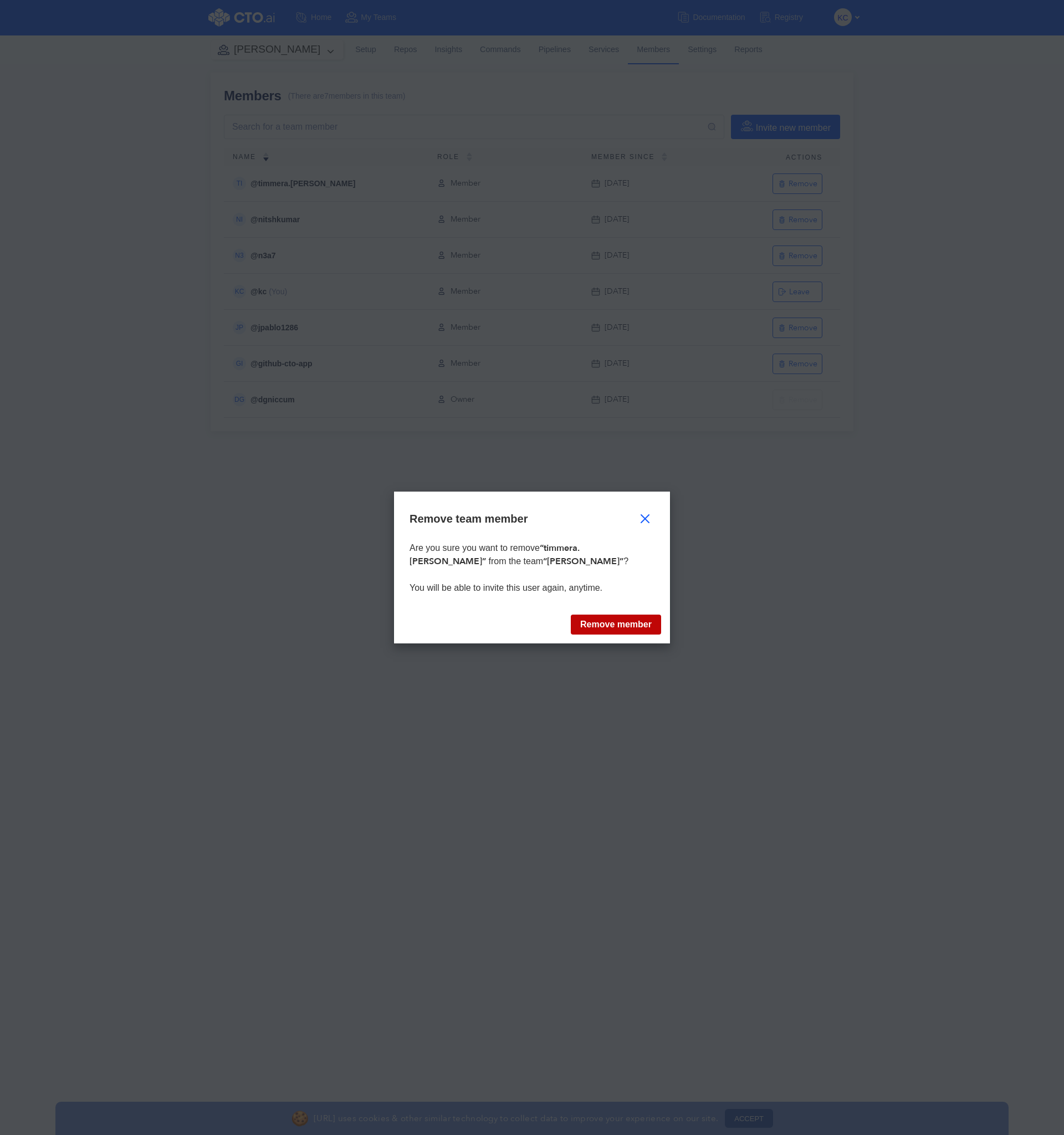
click at [611, 623] on button "Remove member" at bounding box center [616, 625] width 91 height 20
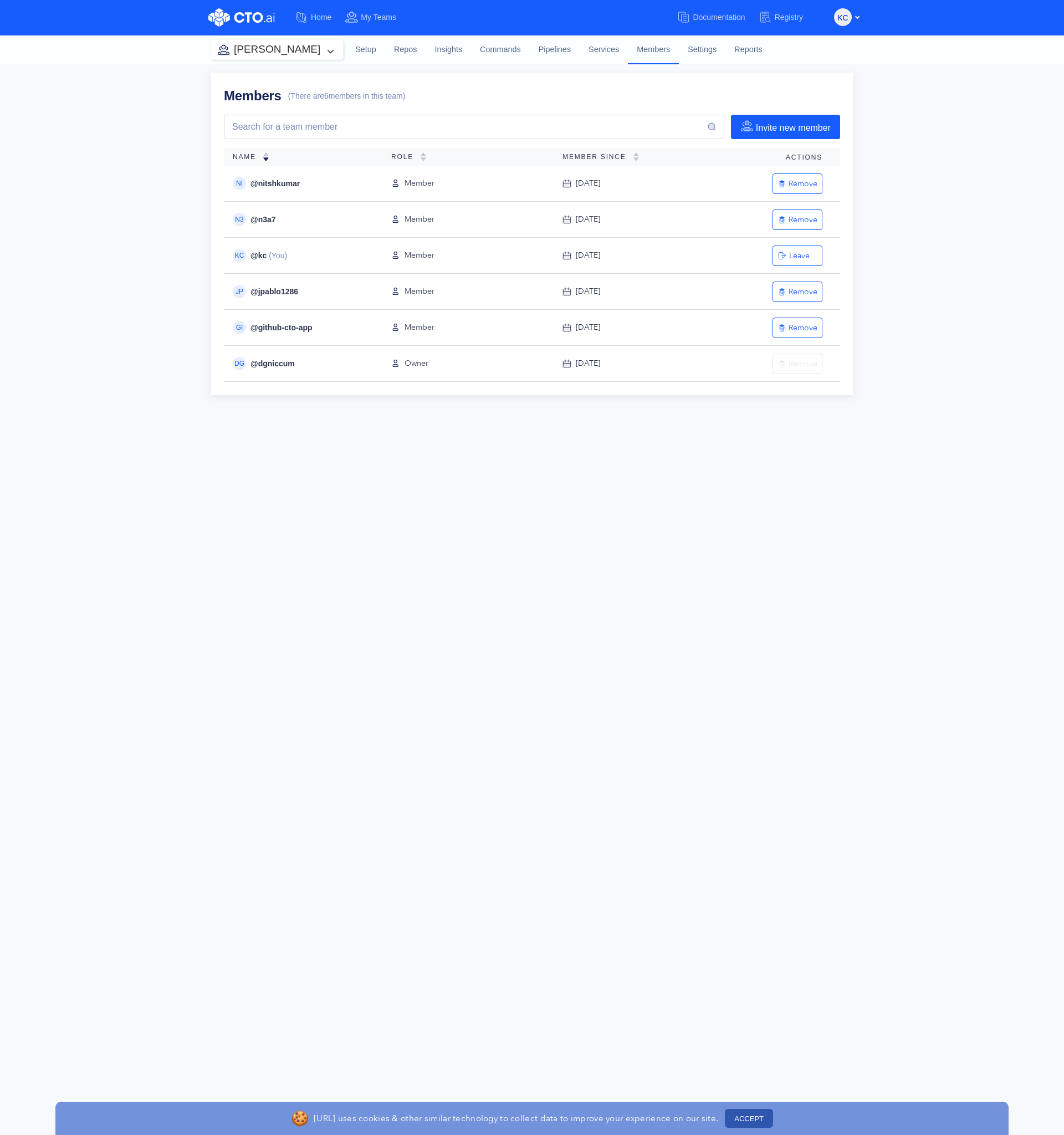
click at [456, 566] on div "Members (There are 6 members in this team) Invite new member Name Role Member S…" at bounding box center [532, 599] width 1064 height 1072
